Goal: Download file/media

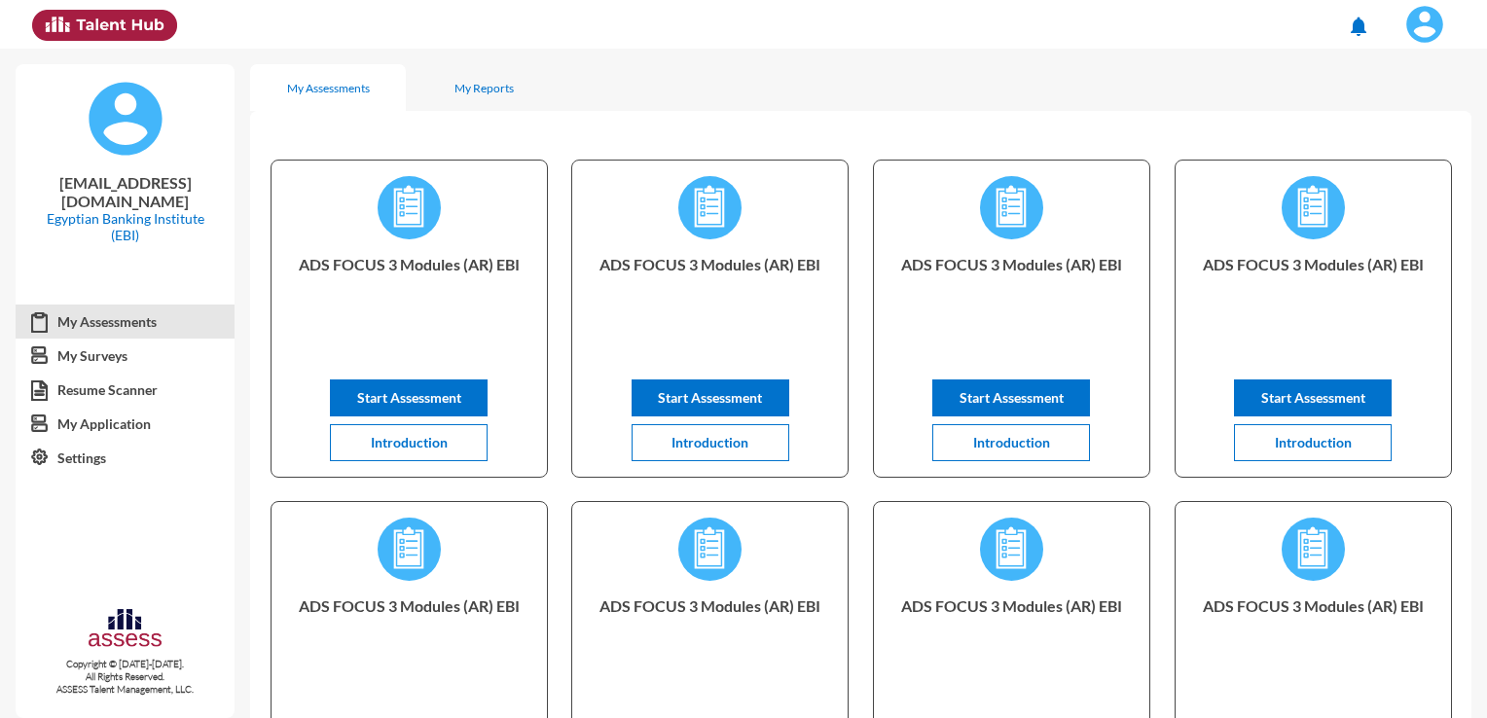
click at [1426, 18] on img at bounding box center [1424, 24] width 39 height 39
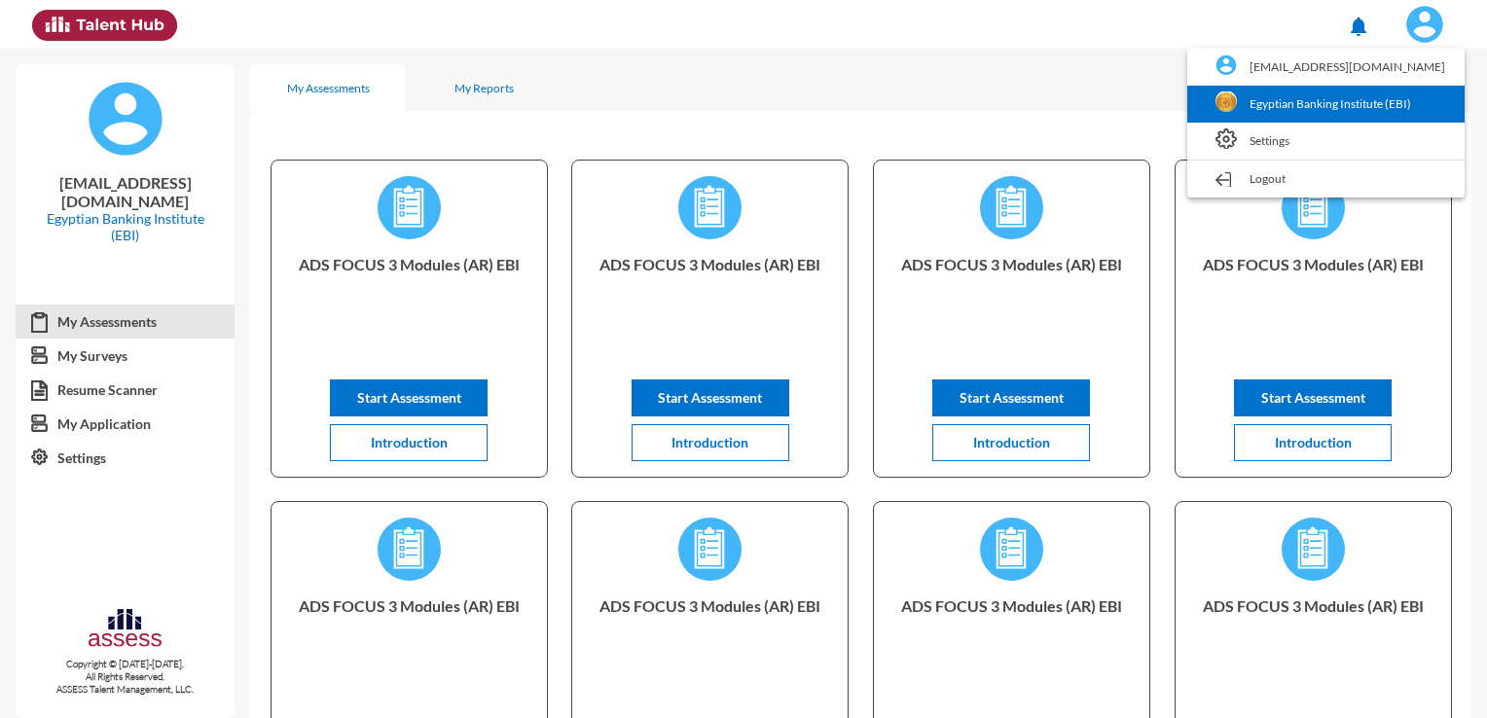
click at [1302, 101] on link "Egyptian Banking Institute (EBI)" at bounding box center [1326, 104] width 258 height 37
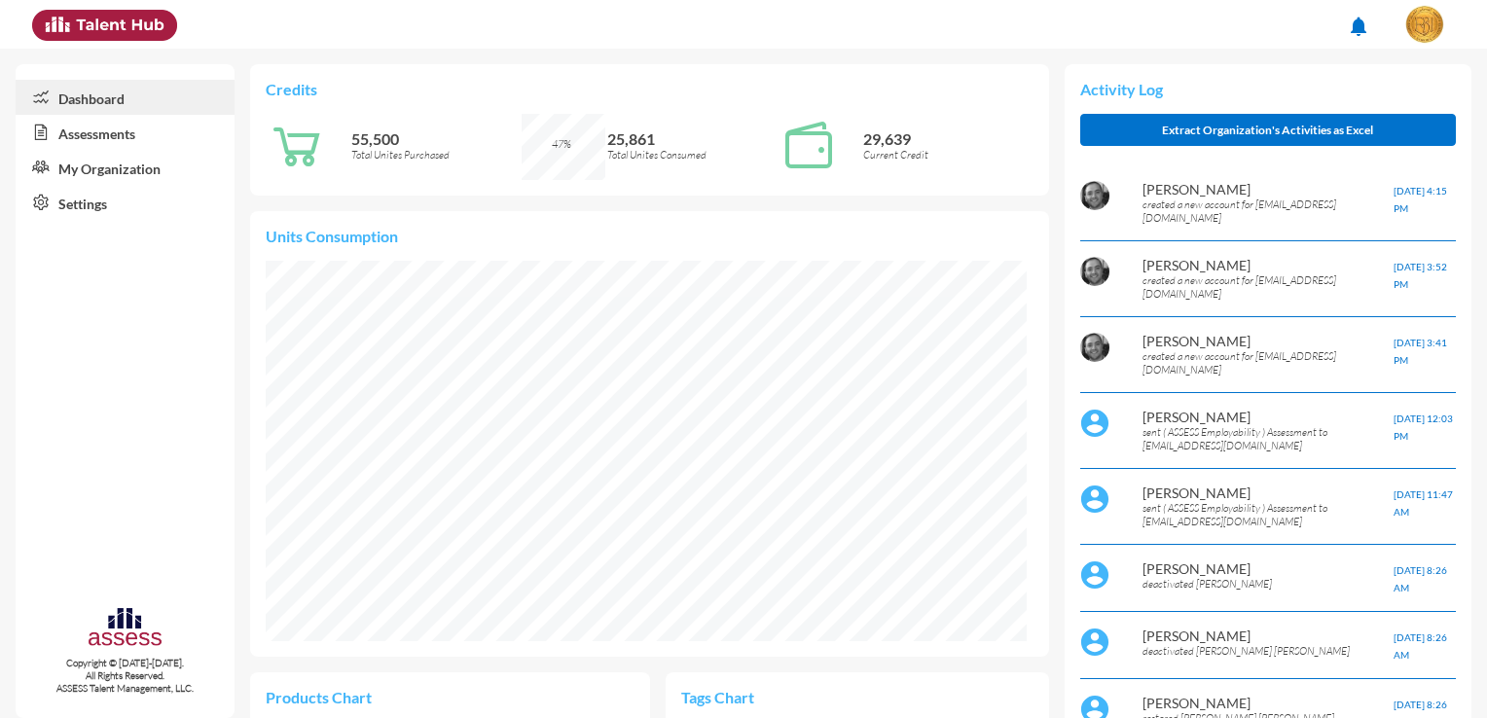
scroll to position [174, 349]
click at [127, 138] on link "Assessments" at bounding box center [125, 132] width 219 height 35
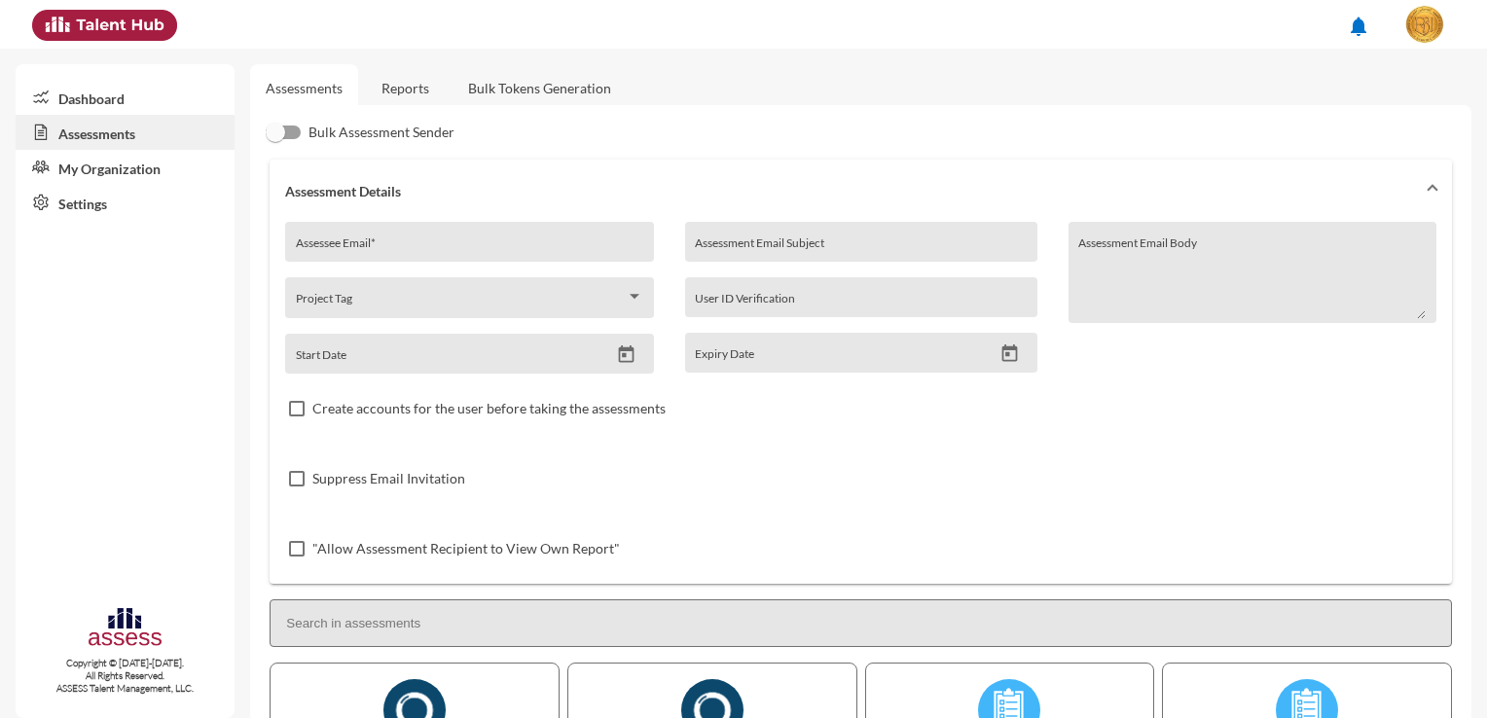
click at [415, 92] on link "Reports" at bounding box center [405, 88] width 79 height 48
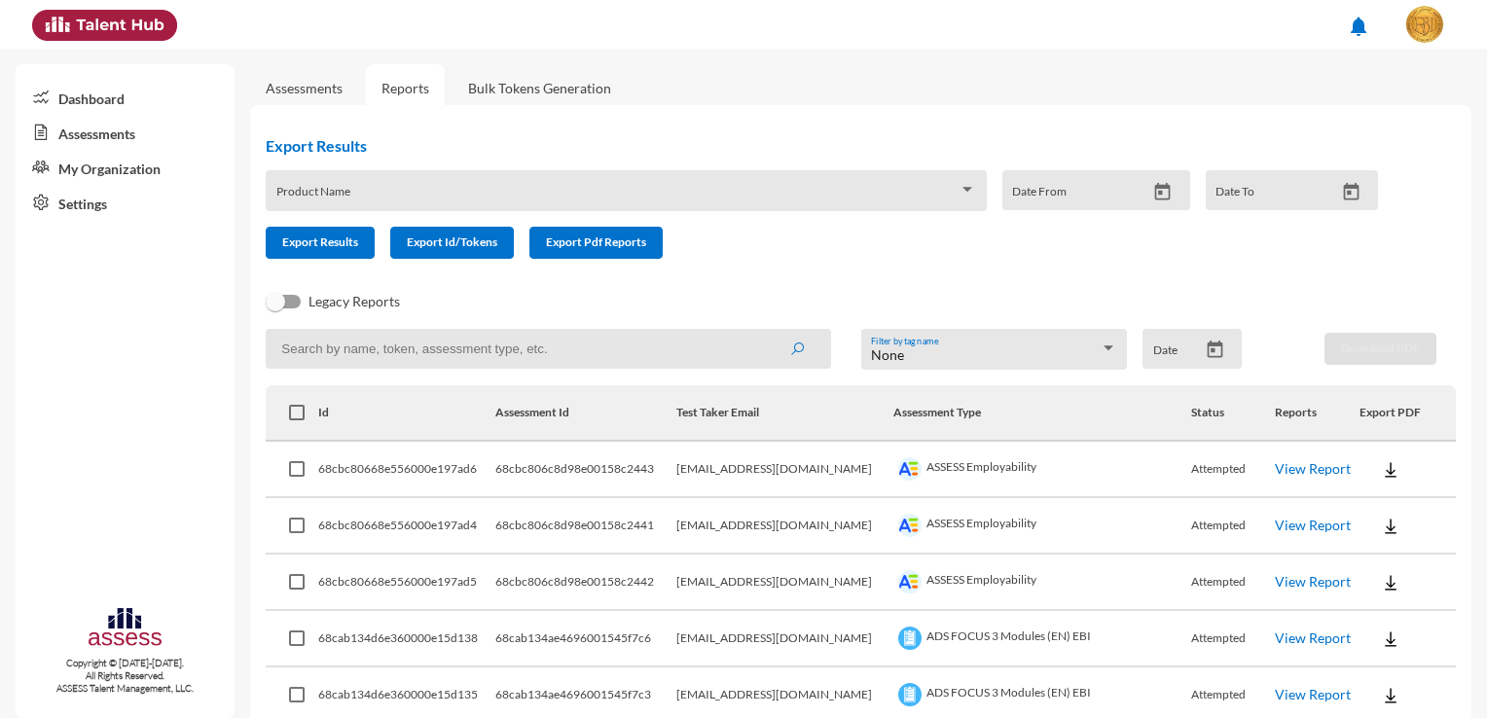
scroll to position [97, 0]
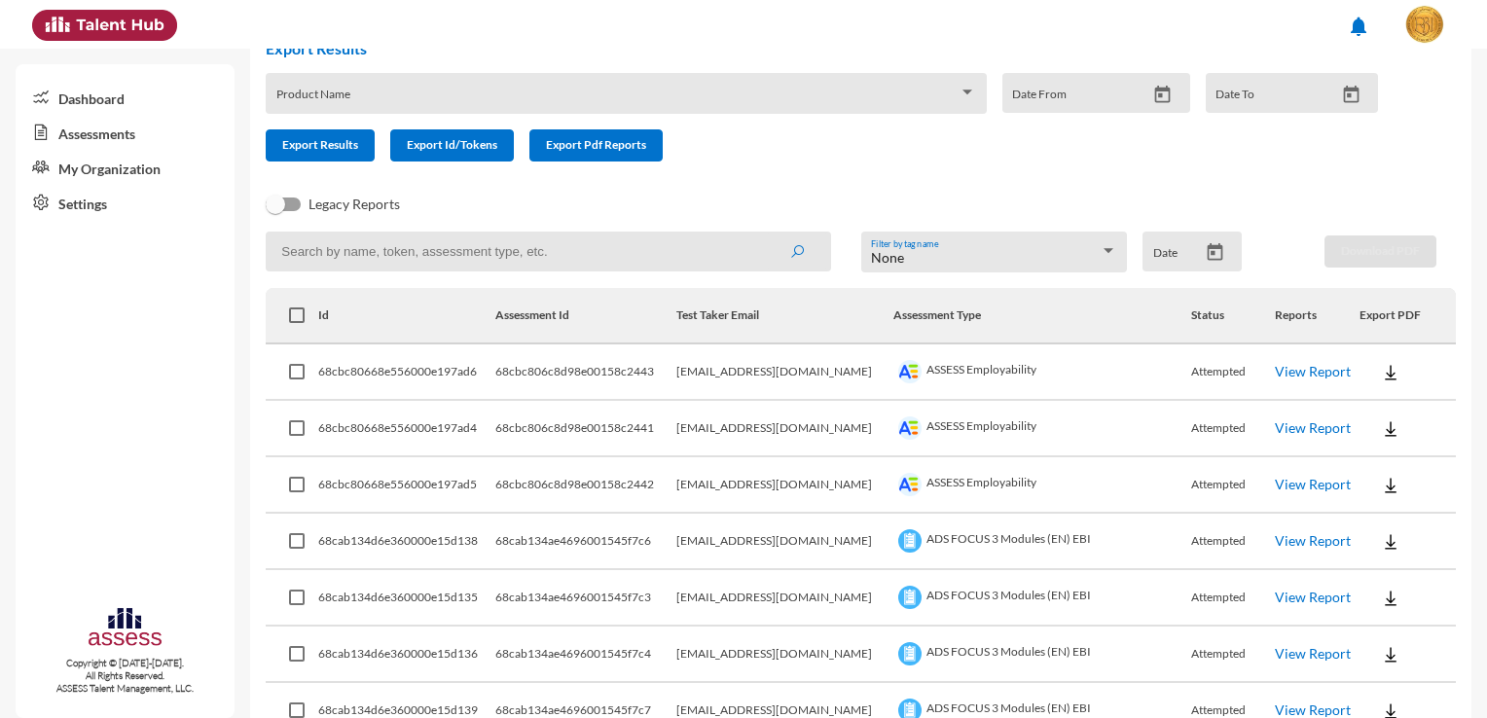
click at [1381, 373] on img at bounding box center [1390, 372] width 19 height 19
click at [1381, 412] on button "Employability / EN" at bounding box center [1414, 407] width 146 height 37
click at [1370, 416] on button at bounding box center [1391, 428] width 62 height 35
click at [1383, 461] on button "Employability / EN" at bounding box center [1414, 464] width 146 height 37
click at [1381, 490] on img at bounding box center [1390, 485] width 19 height 19
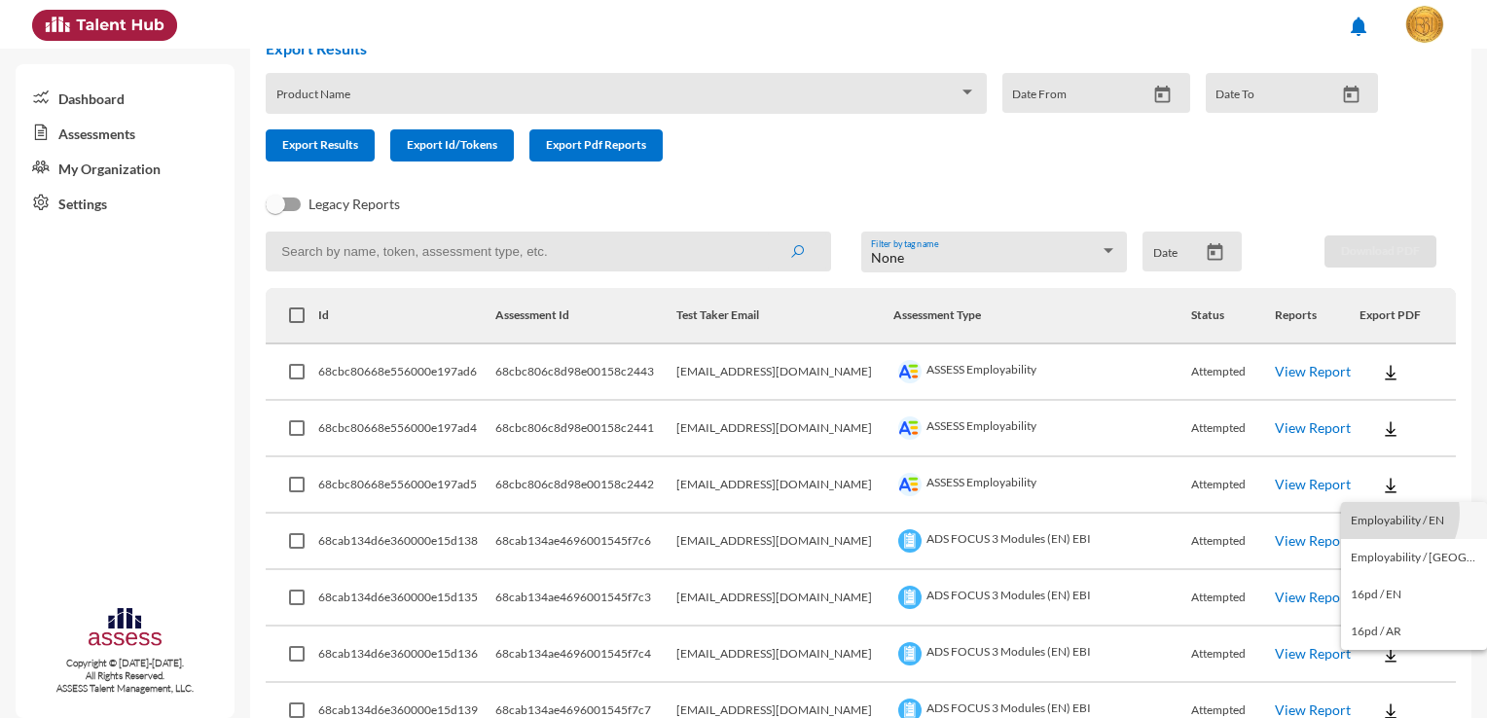
click at [1386, 513] on button "Employability / EN" at bounding box center [1414, 520] width 146 height 37
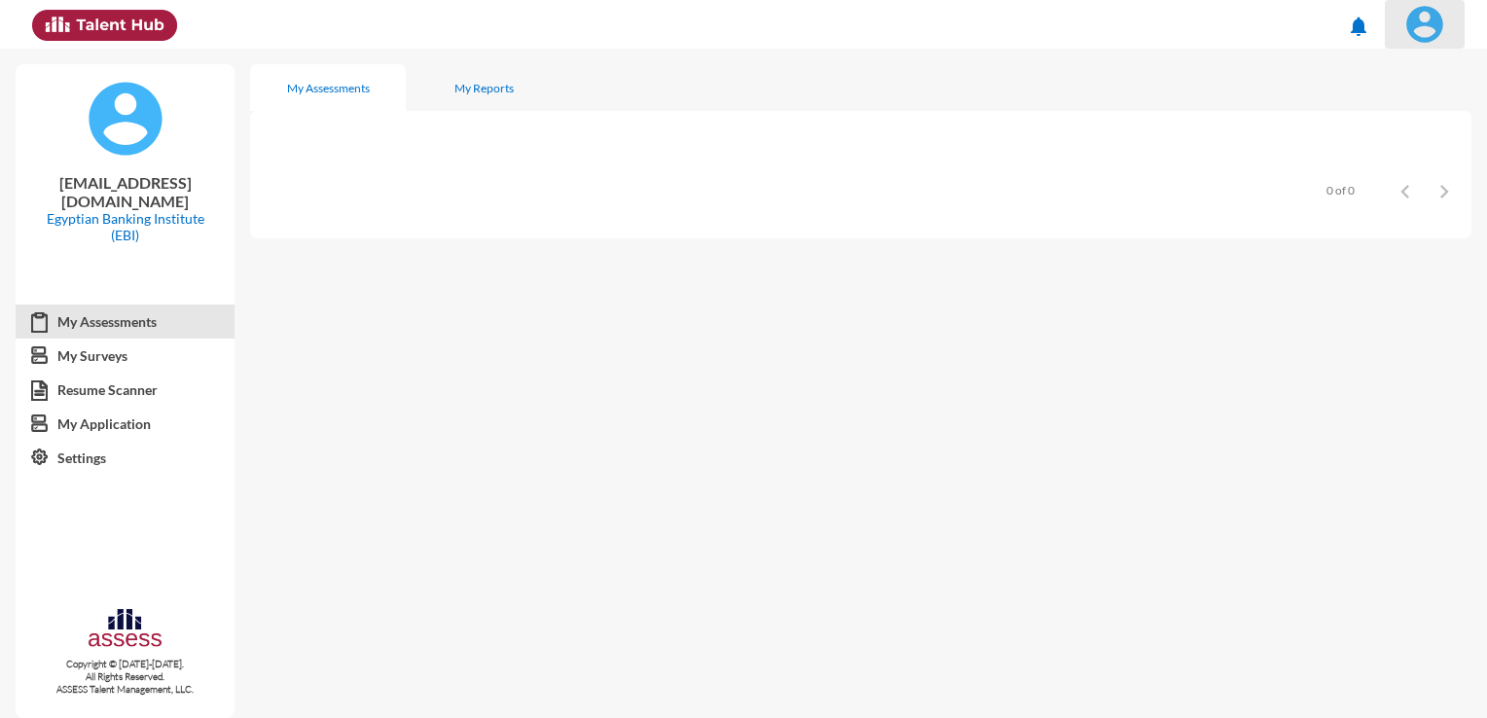
click at [1423, 42] on img at bounding box center [1424, 24] width 39 height 39
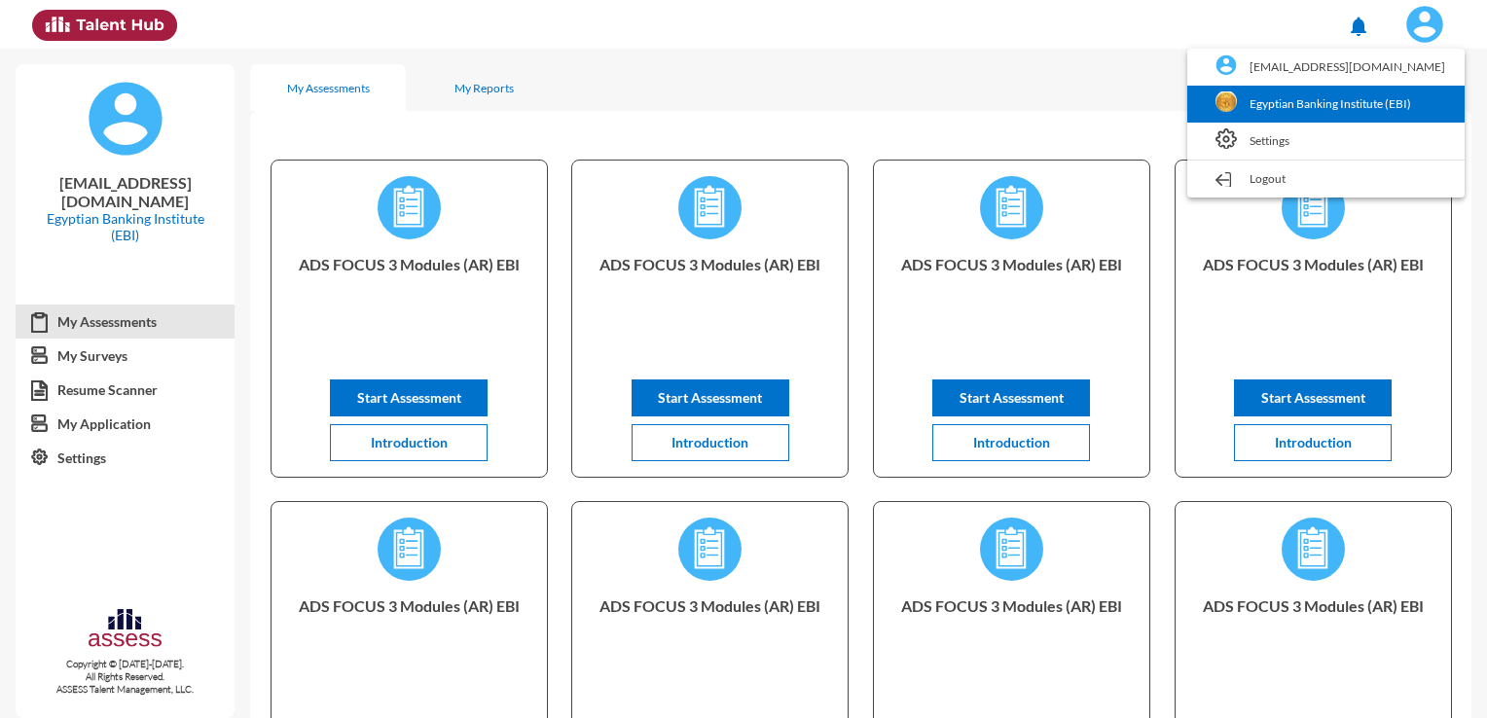
click at [1326, 111] on link "Egyptian Banking Institute (EBI)" at bounding box center [1326, 104] width 258 height 37
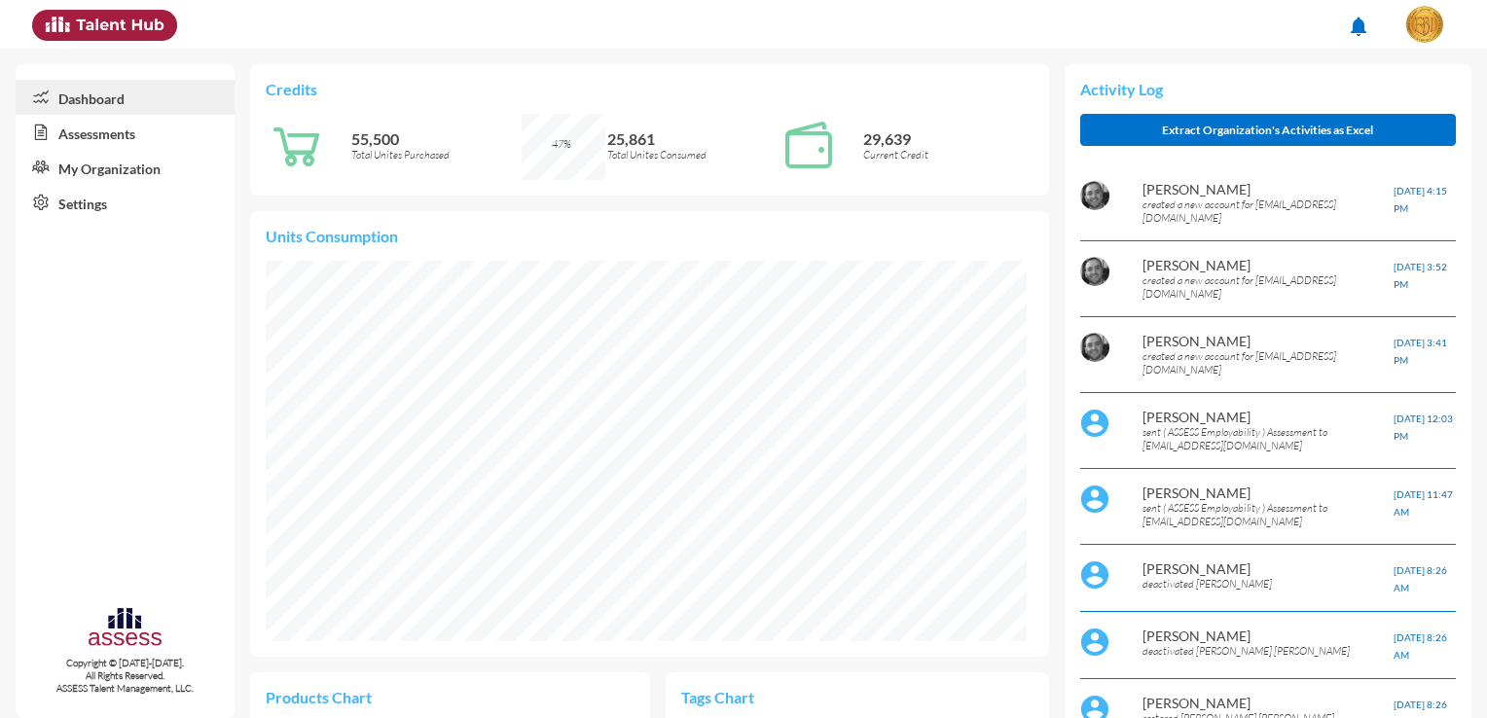
scroll to position [381, 760]
click at [164, 132] on link "Assessments" at bounding box center [125, 132] width 219 height 35
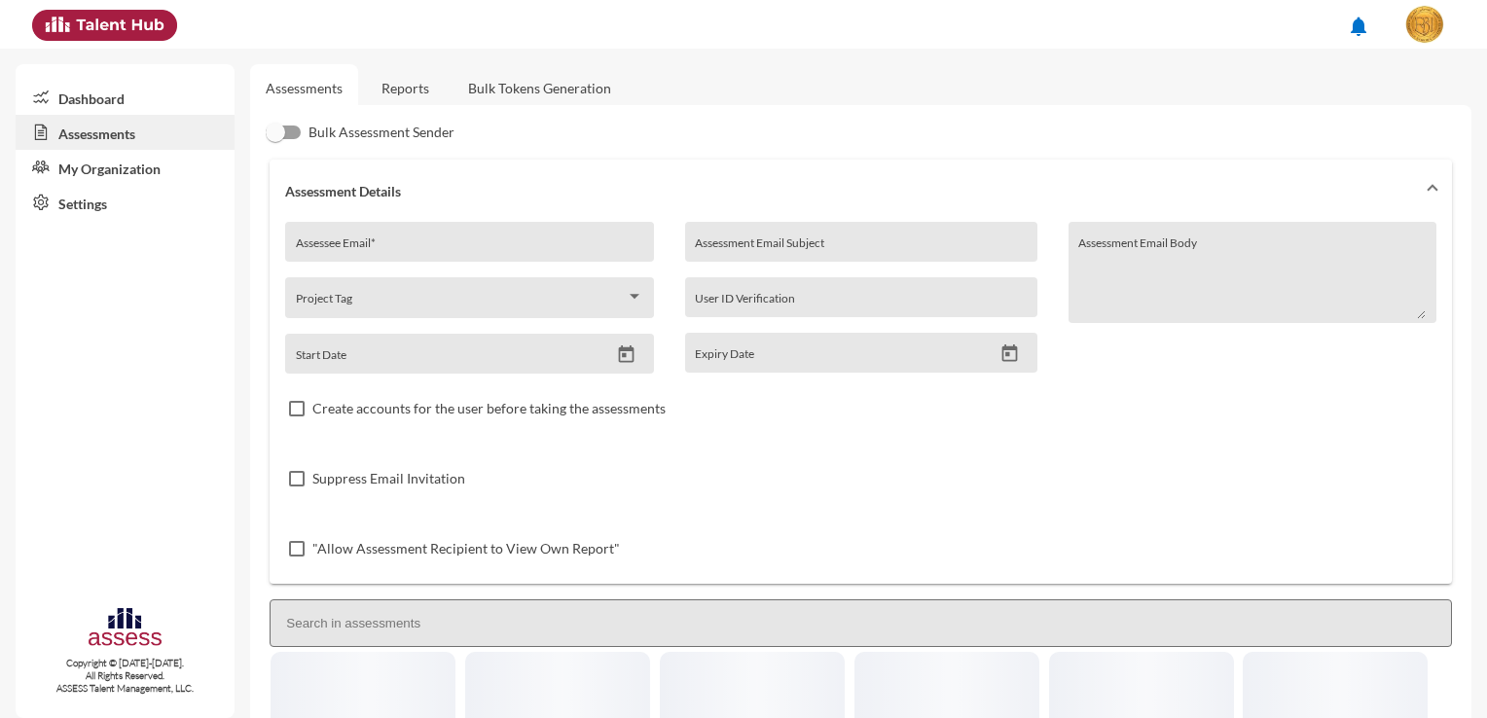
click at [421, 95] on link "Reports" at bounding box center [405, 88] width 79 height 48
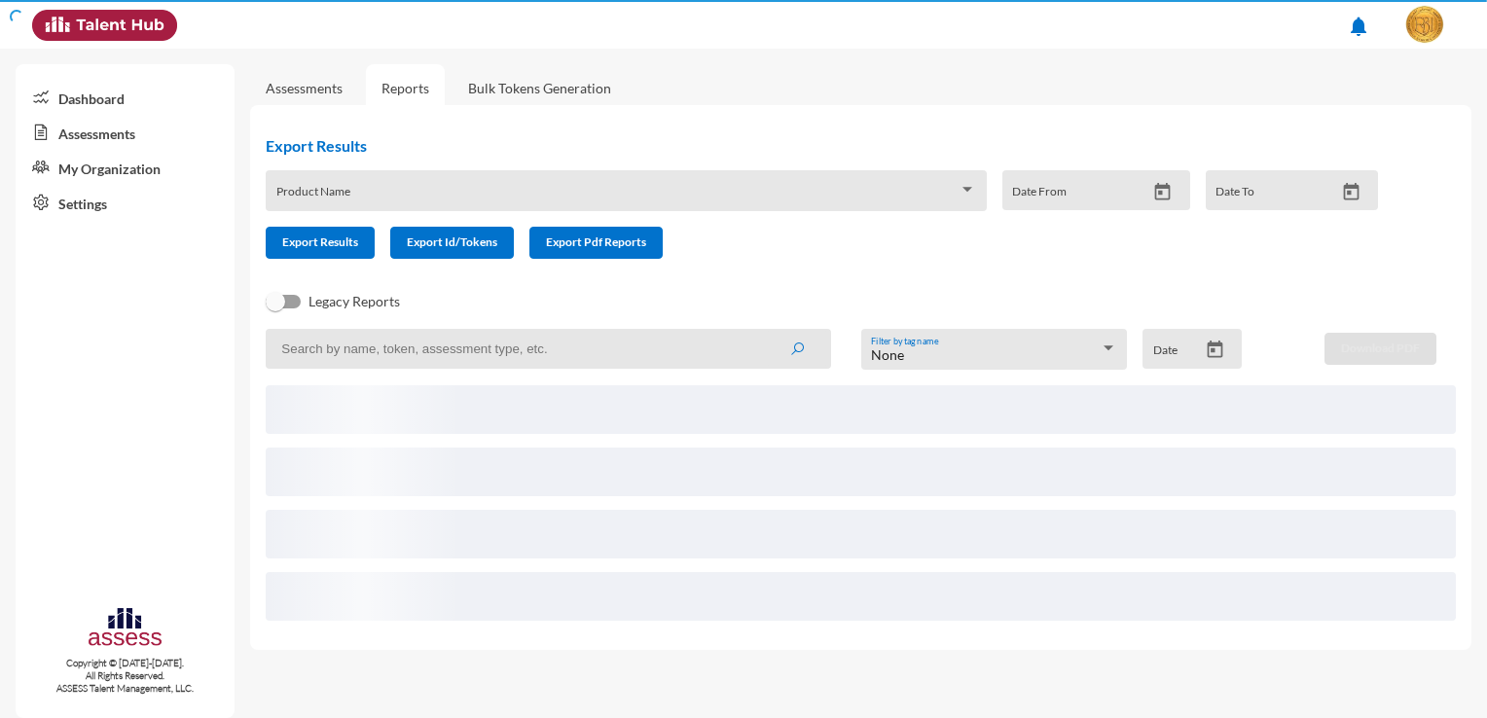
click at [427, 184] on div "Product Name" at bounding box center [626, 196] width 700 height 30
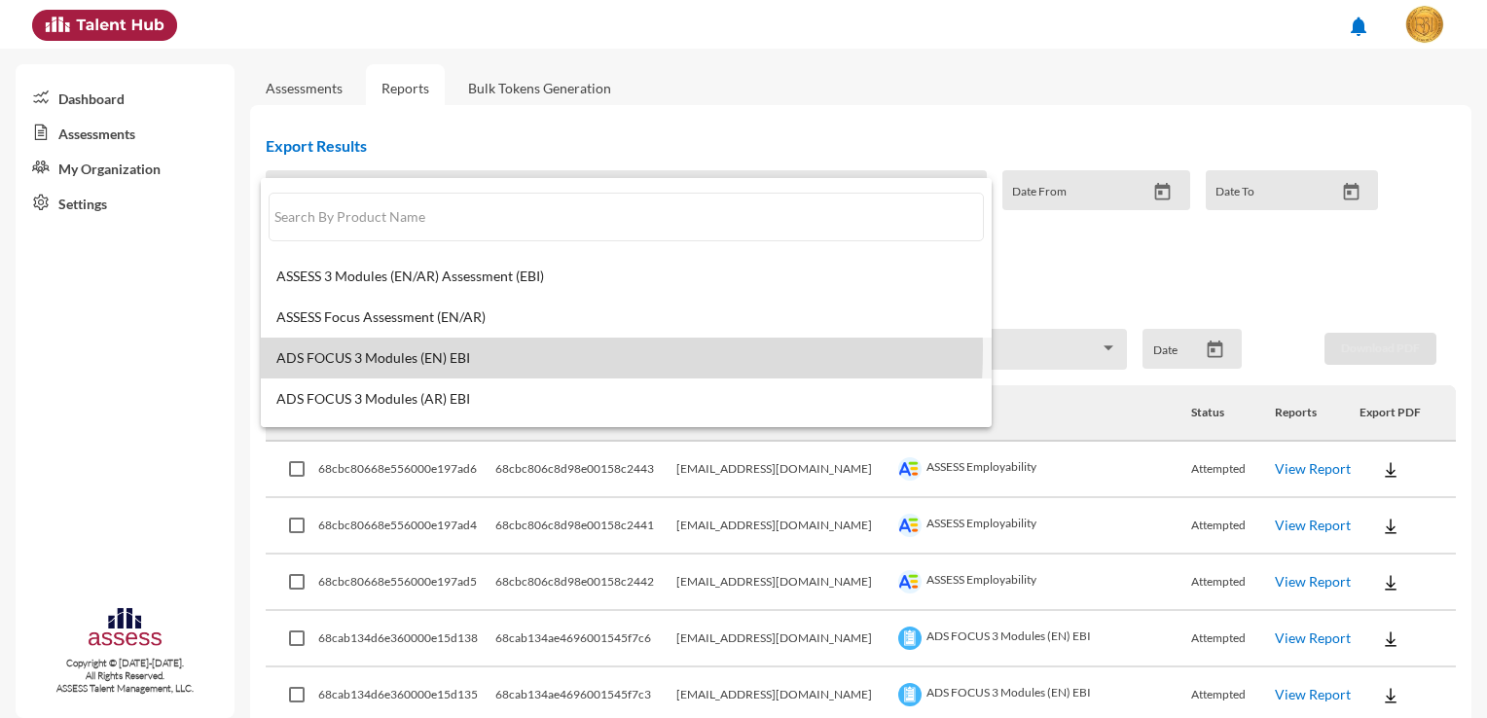
click at [439, 350] on span "ADS FOCUS 3 Modules (EN) EBI" at bounding box center [626, 358] width 700 height 16
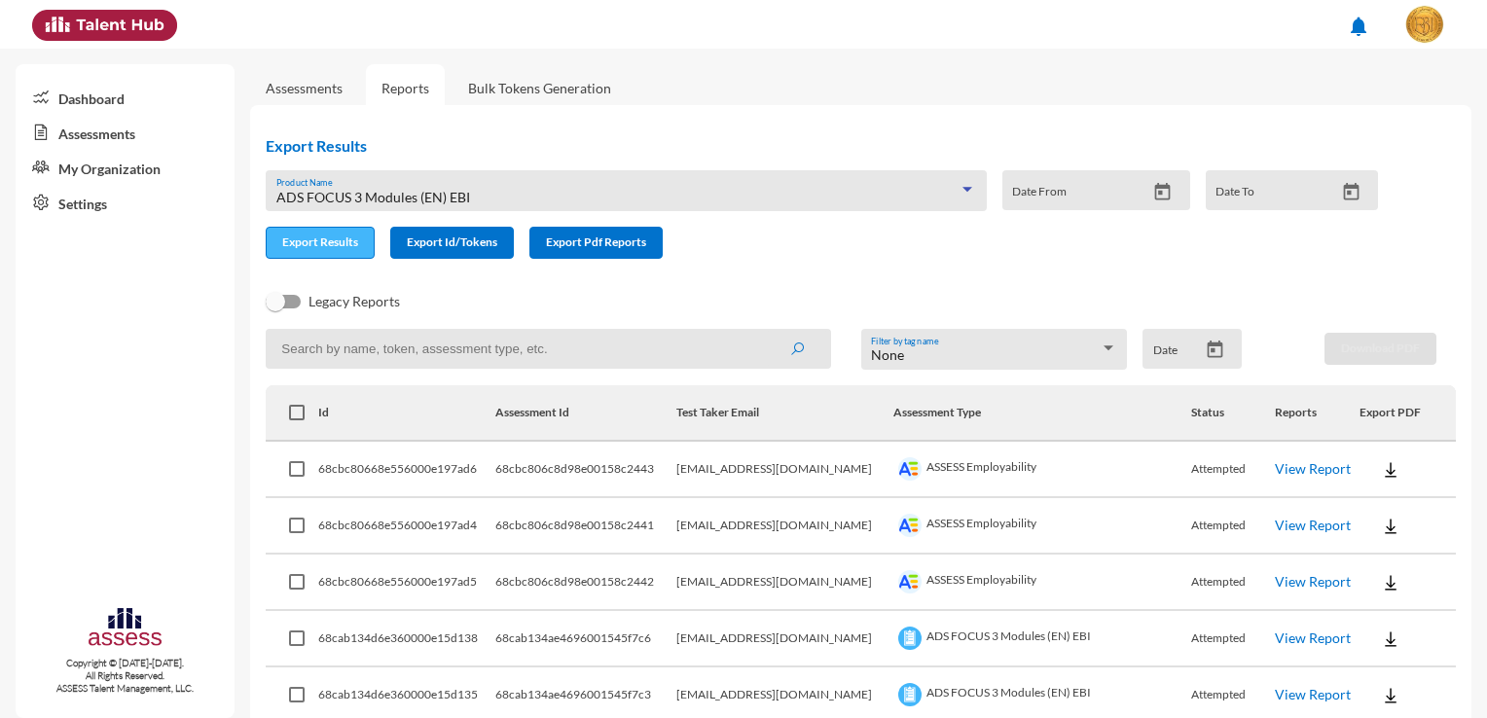
click at [331, 251] on button "Export Results" at bounding box center [320, 243] width 109 height 32
